Goal: Find specific page/section: Find specific page/section

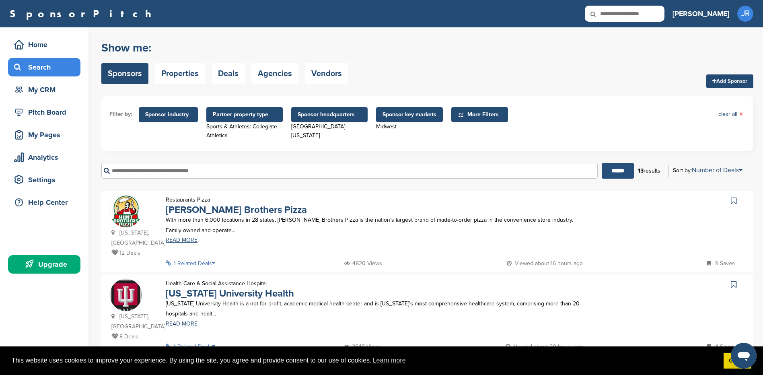
click at [611, 172] on input "******" at bounding box center [618, 171] width 32 height 16
click at [305, 113] on span "Sponsor headquarters" at bounding box center [330, 114] width 64 height 9
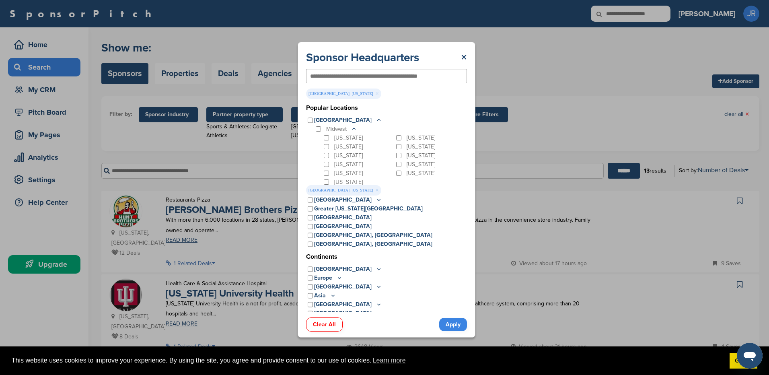
click at [395, 137] on div "[US_STATE]" at bounding box center [431, 138] width 72 height 9
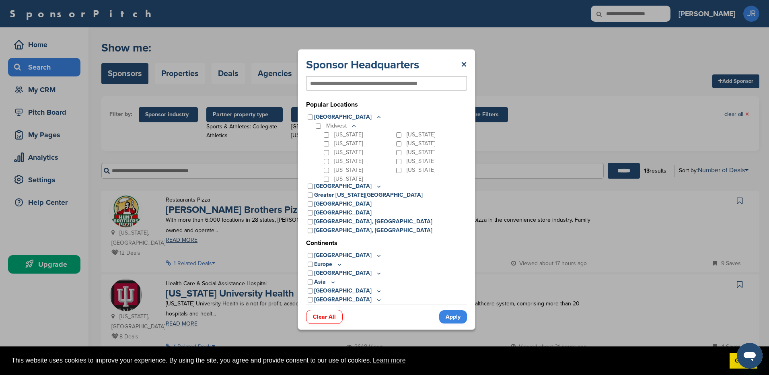
click at [453, 312] on link "Apply" at bounding box center [453, 316] width 28 height 13
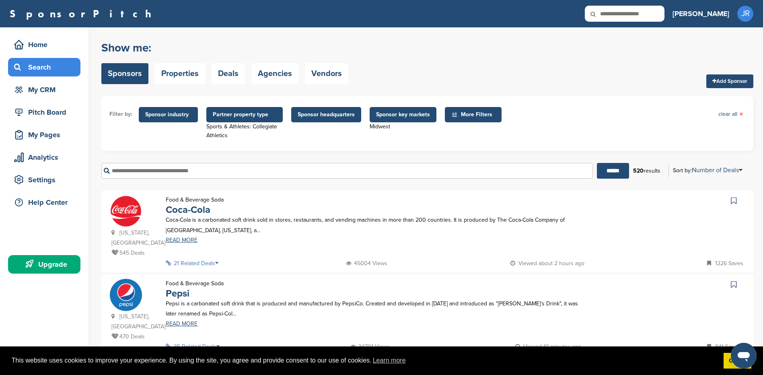
click at [329, 118] on span "Sponsor headquarters" at bounding box center [326, 114] width 57 height 9
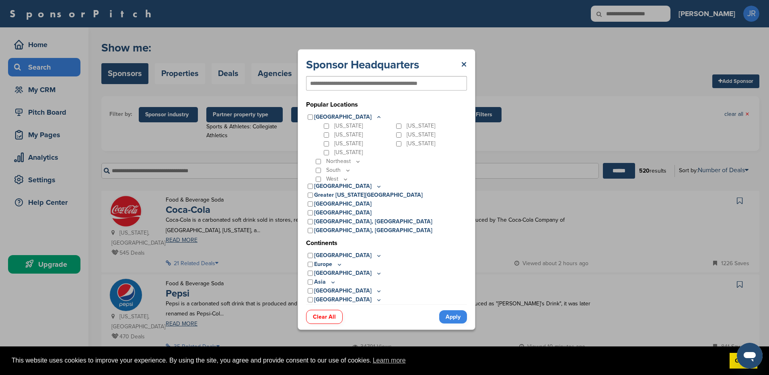
scroll to position [28, 0]
click at [346, 160] on p "Northeast" at bounding box center [343, 159] width 35 height 9
drag, startPoint x: 362, startPoint y: 160, endPoint x: 357, endPoint y: 160, distance: 4.4
click at [359, 160] on div "Northeast" at bounding box center [390, 159] width 153 height 9
click at [357, 160] on icon at bounding box center [358, 159] width 6 height 7
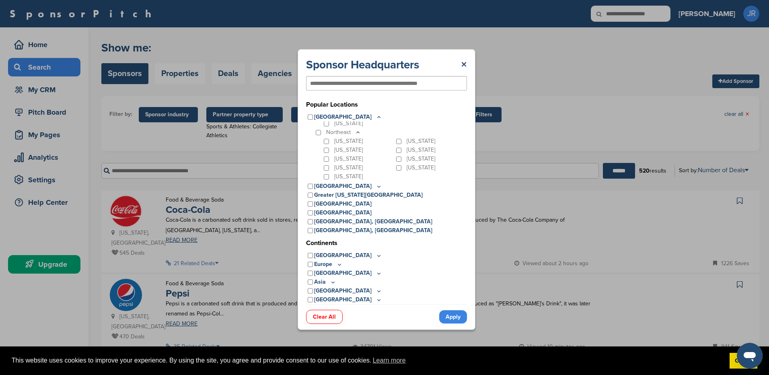
scroll to position [68, 0]
click at [352, 173] on div "South" at bounding box center [390, 172] width 153 height 9
click at [350, 172] on icon at bounding box center [348, 172] width 6 height 7
click at [346, 176] on icon at bounding box center [345, 177] width 6 height 7
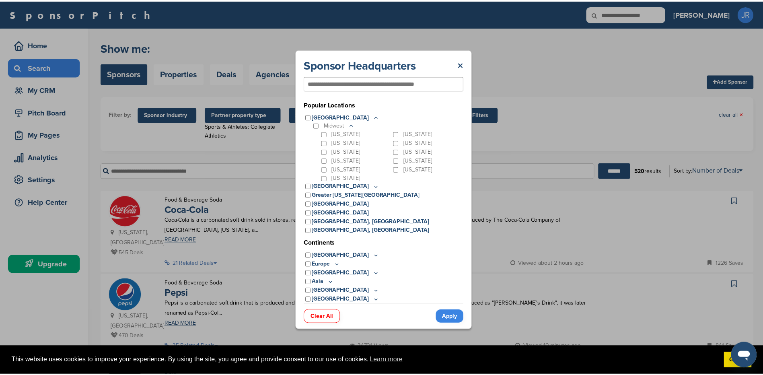
scroll to position [0, 0]
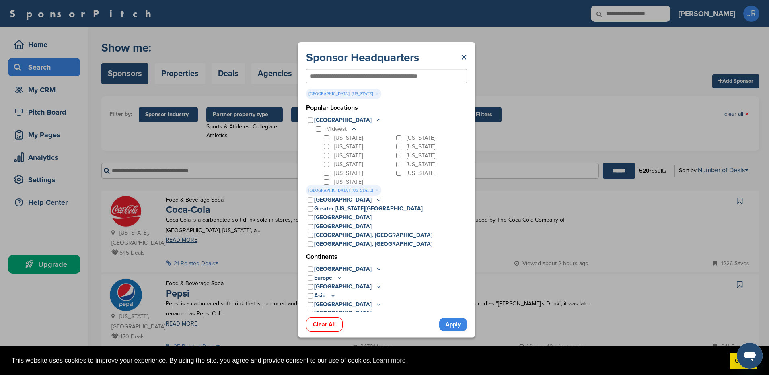
click at [445, 321] on link "Apply" at bounding box center [453, 324] width 28 height 13
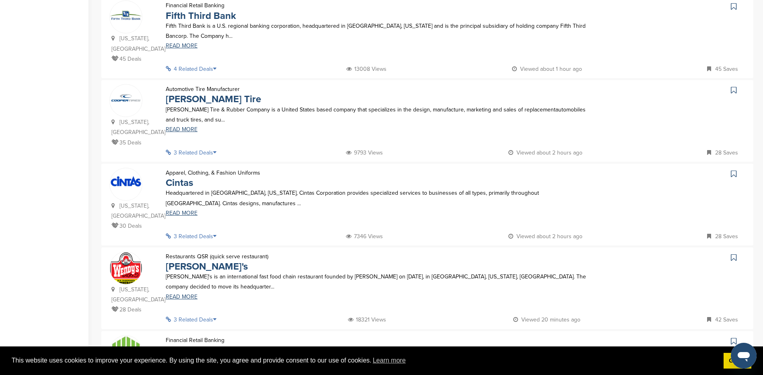
scroll to position [442, 0]
